Goal: Information Seeking & Learning: Learn about a topic

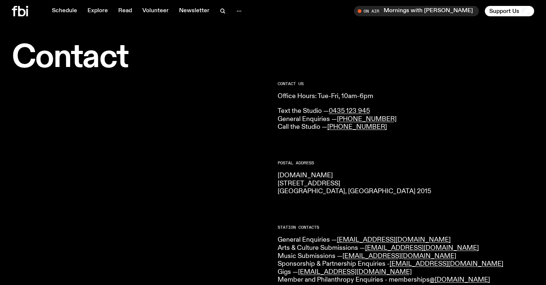
scroll to position [112, 0]
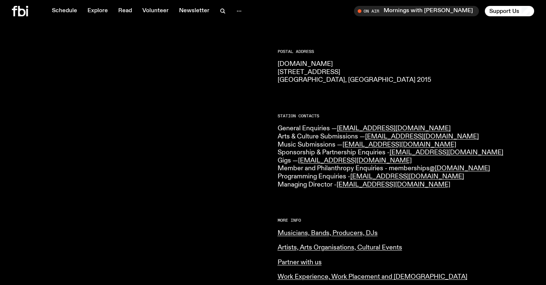
click at [485, 111] on div "CONTACT US Office Hours: Tue-Fri, 10am-6pm Text the Studio — 0435 123 945 Gener…" at bounding box center [406, 187] width 257 height 434
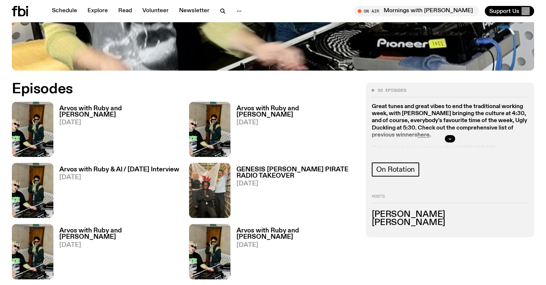
scroll to position [345, 0]
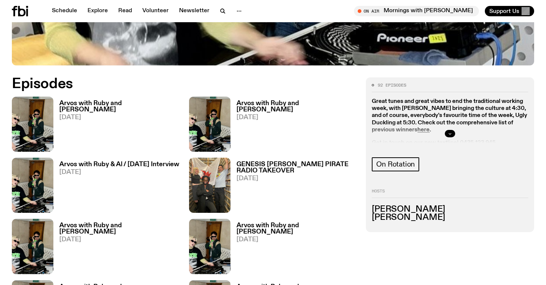
click at [453, 130] on button "button" at bounding box center [450, 133] width 10 height 7
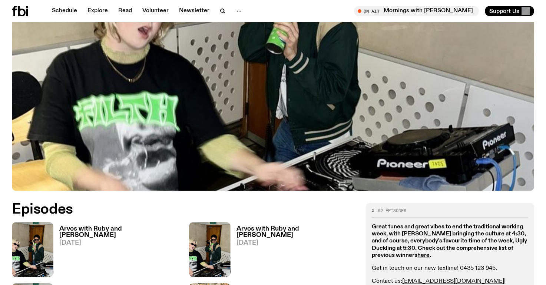
scroll to position [221, 0]
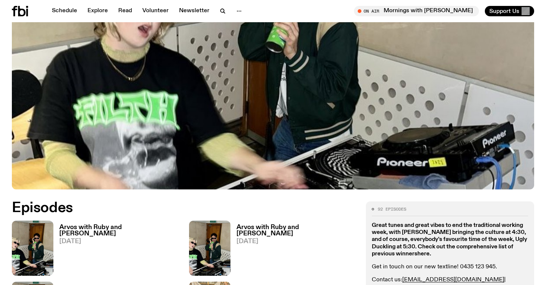
click at [422, 251] on strong "here" at bounding box center [423, 254] width 12 height 6
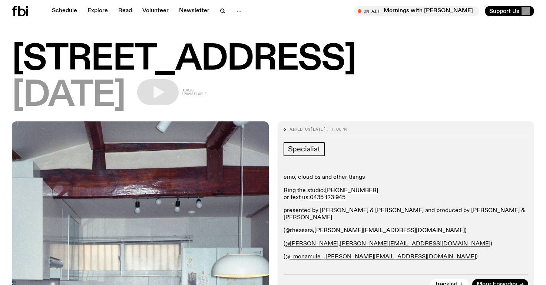
scroll to position [862, 0]
